Goal: Task Accomplishment & Management: Manage account settings

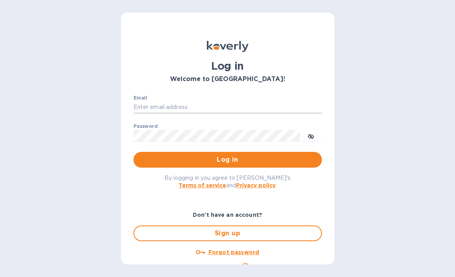
click at [166, 106] on input "Email" at bounding box center [228, 107] width 189 height 12
type input "info@floraisonselections.com"
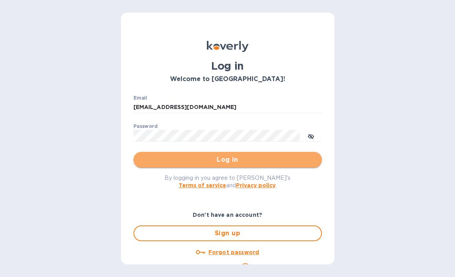
click at [227, 156] on span "Log in" at bounding box center [228, 159] width 176 height 9
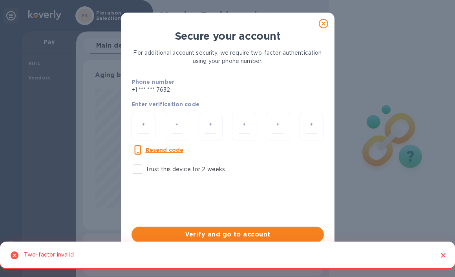
scroll to position [170, 236]
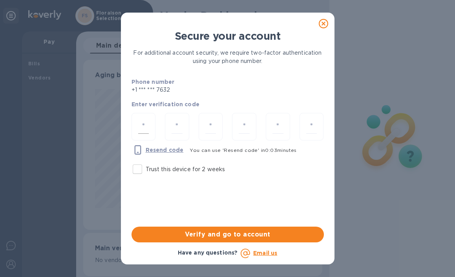
click at [149, 132] on div at bounding box center [144, 127] width 24 height 28
type input "6"
type input "3"
type input "5"
type input "9"
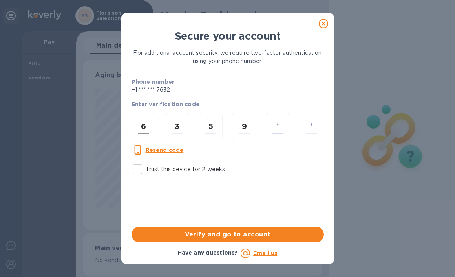
type input "5"
